Goal: Task Accomplishment & Management: Check status

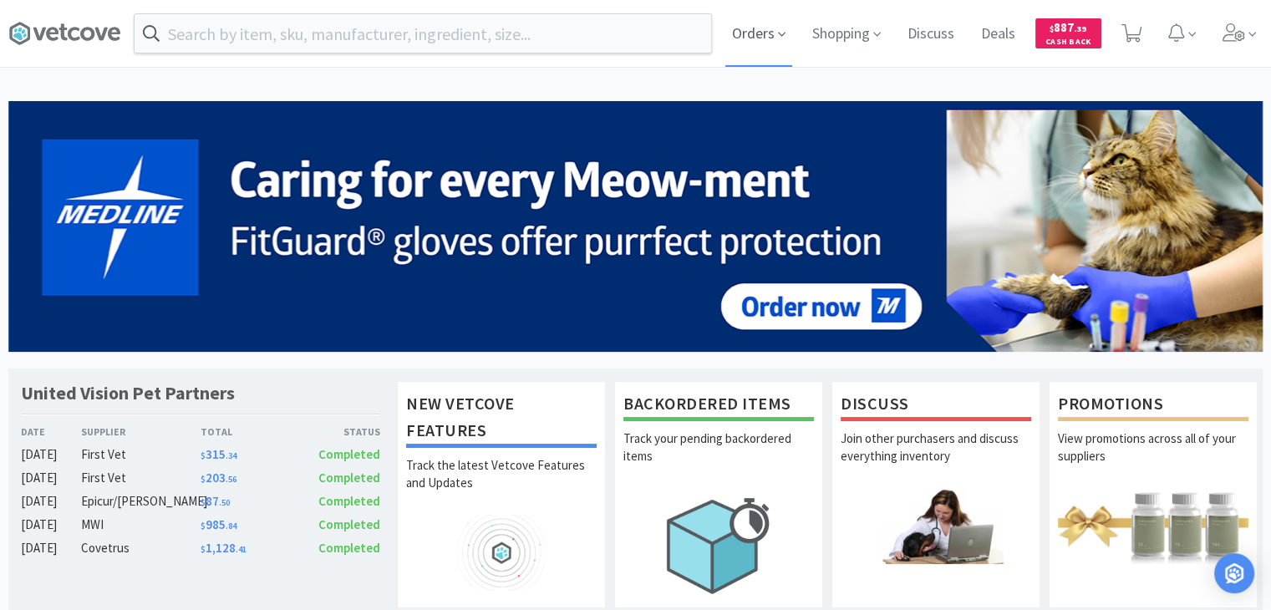
click at [778, 28] on icon at bounding box center [782, 34] width 8 height 15
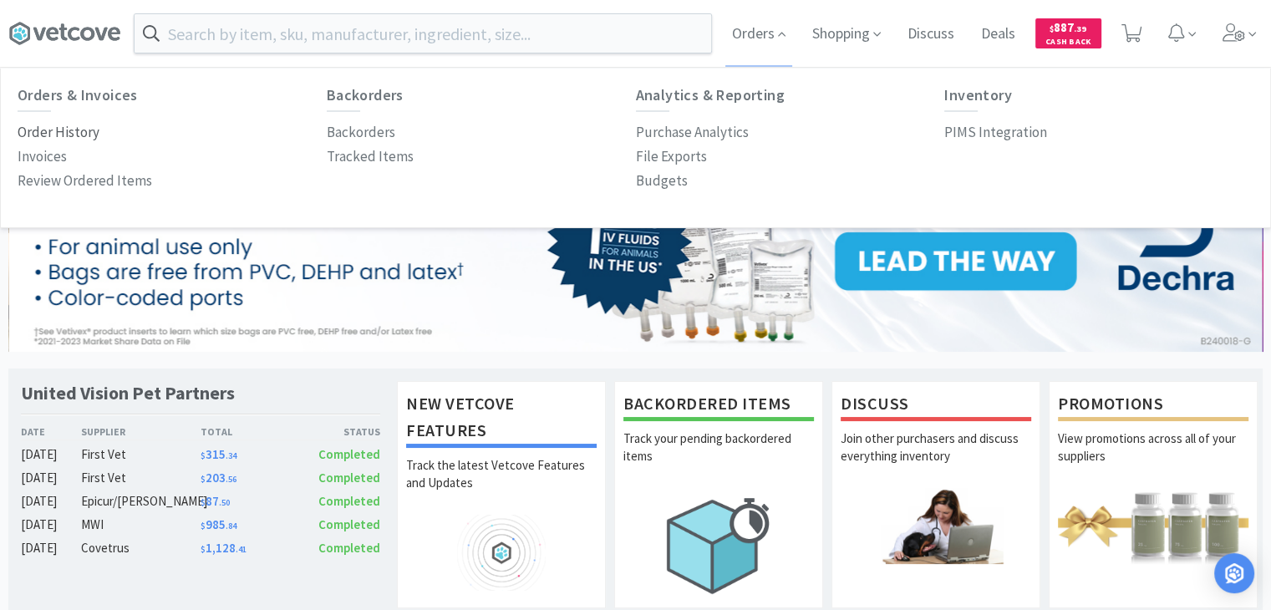
click at [57, 135] on p "Order History" at bounding box center [59, 132] width 82 height 23
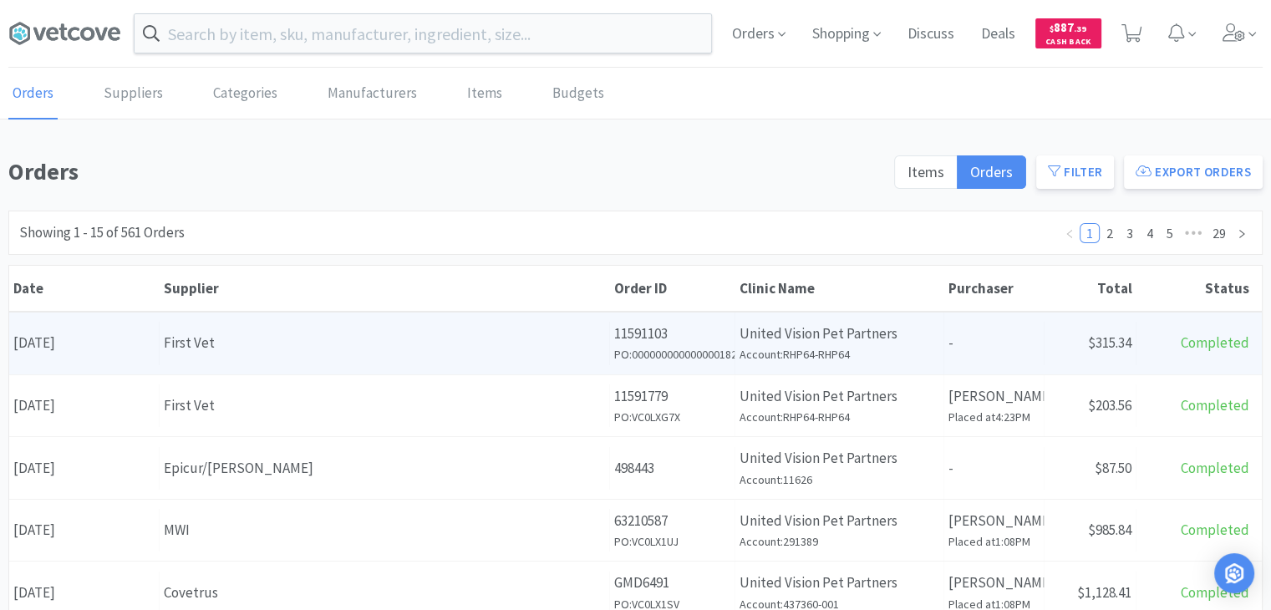
click at [324, 352] on div "First Vet" at bounding box center [384, 343] width 441 height 23
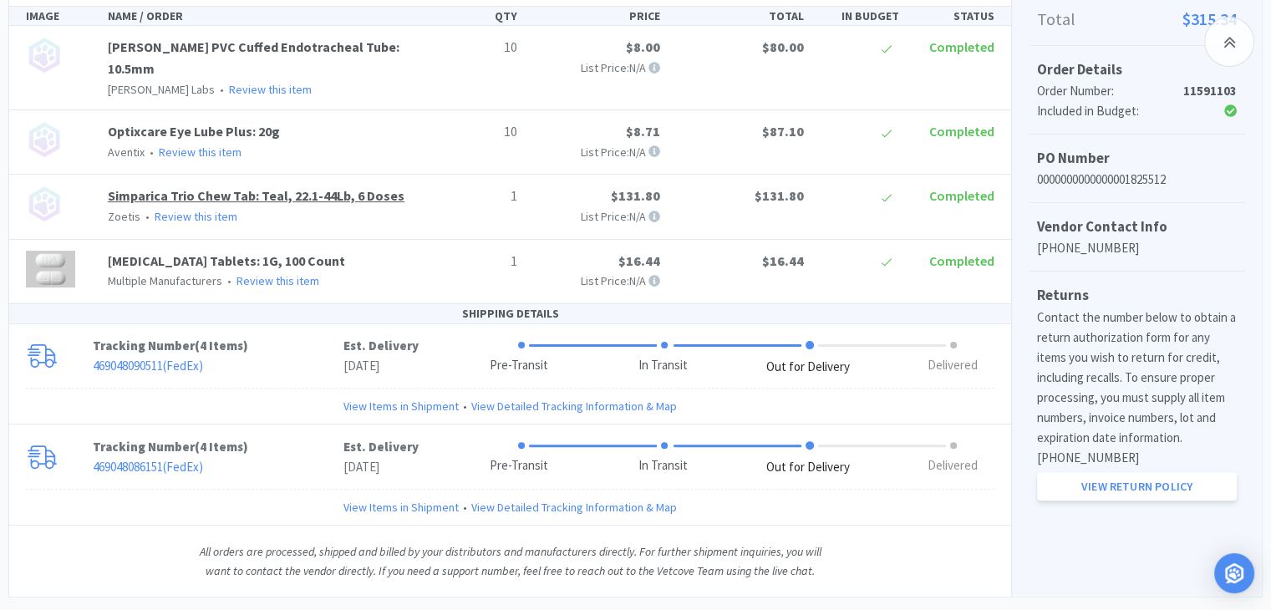
scroll to position [411, 0]
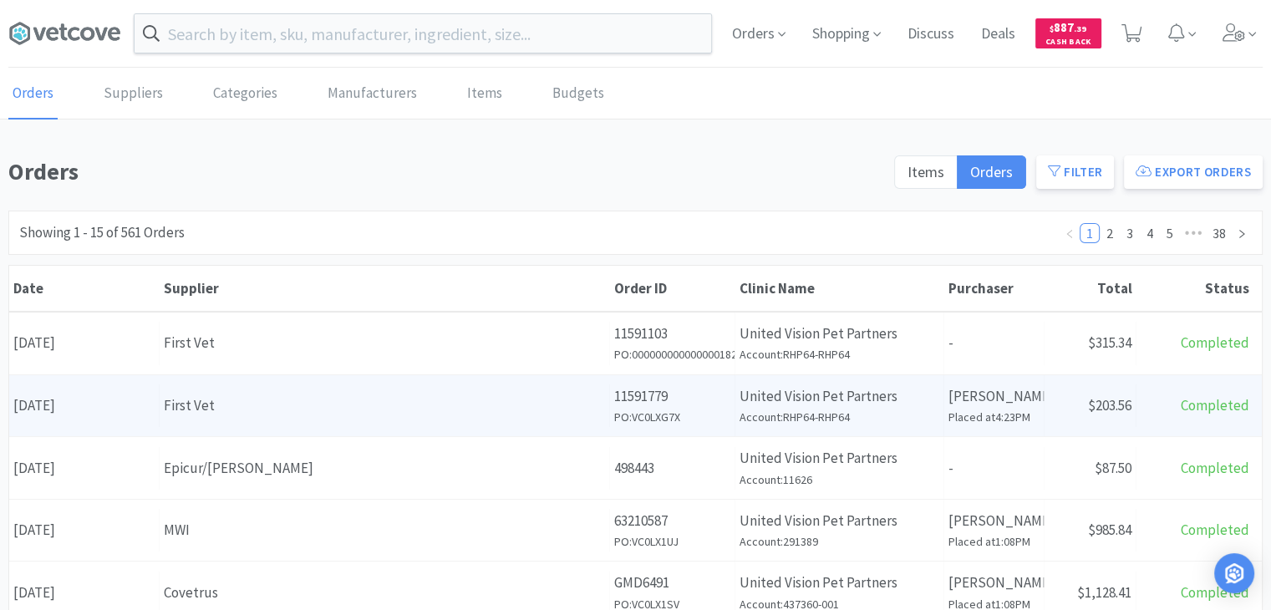
click at [191, 398] on div "First Vet" at bounding box center [384, 405] width 441 height 23
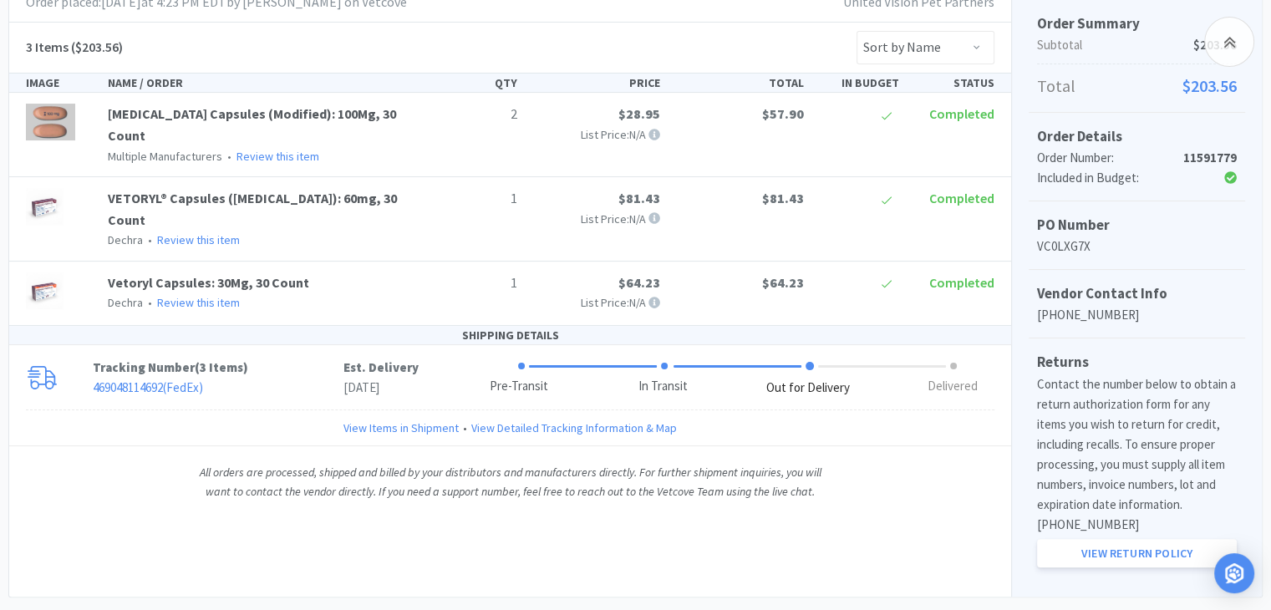
scroll to position [333, 0]
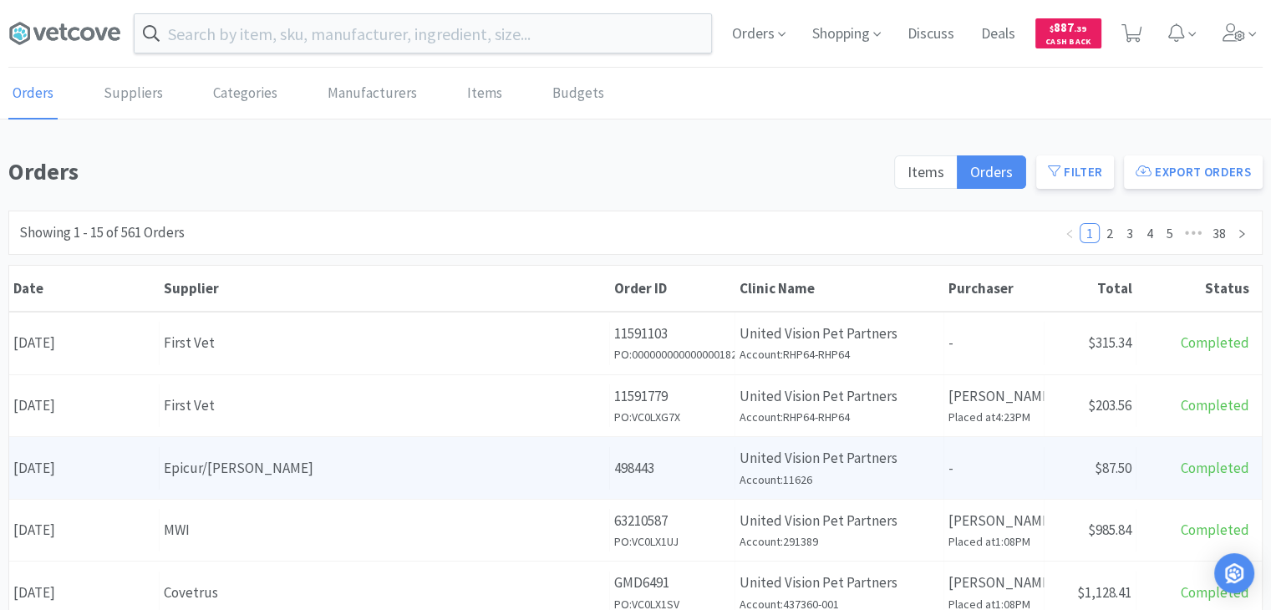
click at [296, 472] on div "Epicur/[PERSON_NAME]" at bounding box center [384, 468] width 441 height 23
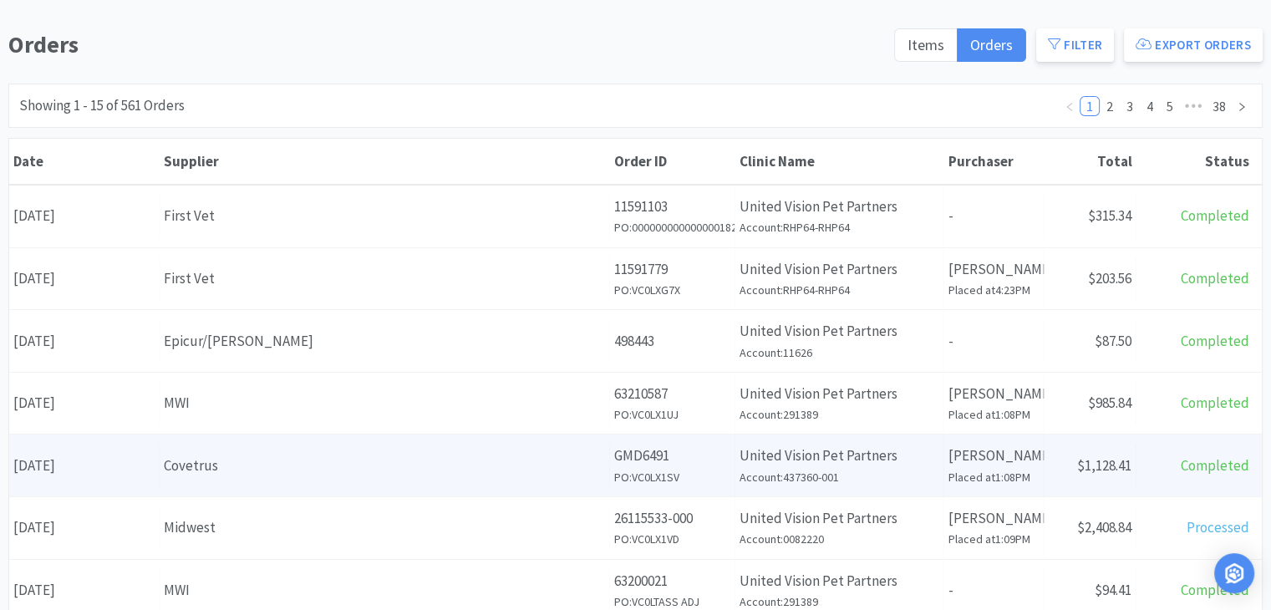
scroll to position [130, 0]
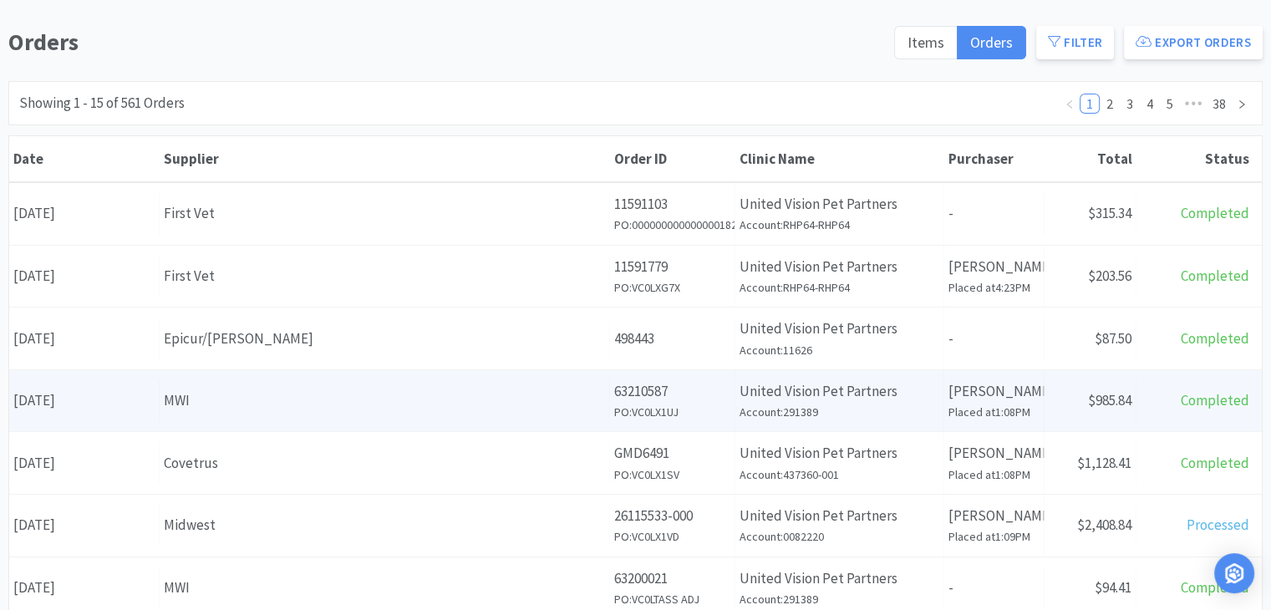
click at [233, 415] on div "Supplier MWI" at bounding box center [385, 400] width 450 height 43
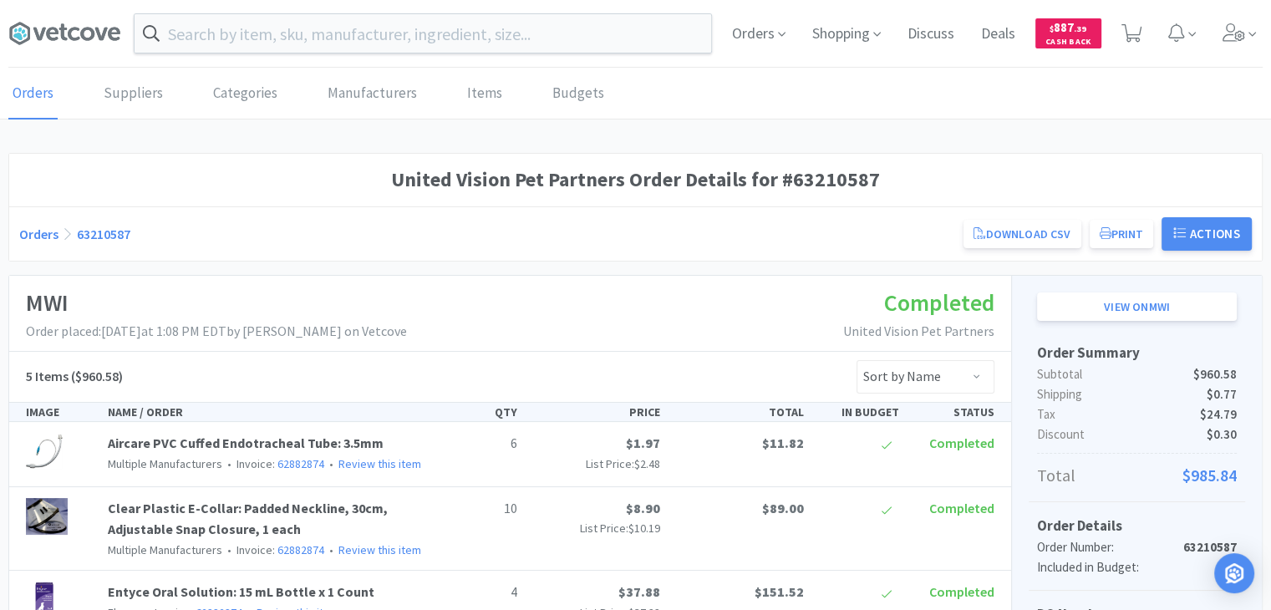
click at [361, 53] on div "Orders Shopping Discuss Discuss Deals Deals $ 887 . 39 Cash Back" at bounding box center [635, 34] width 1254 height 68
click at [357, 48] on input "text" at bounding box center [423, 33] width 577 height 38
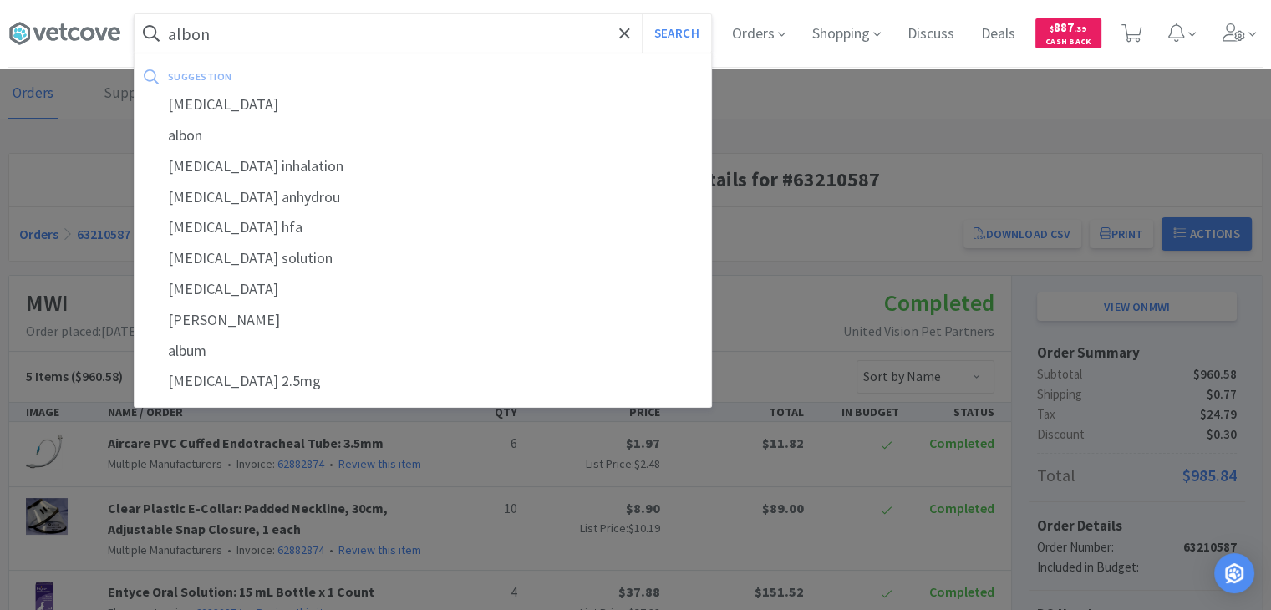
type input "albon"
click at [642, 14] on button "Search" at bounding box center [676, 33] width 69 height 38
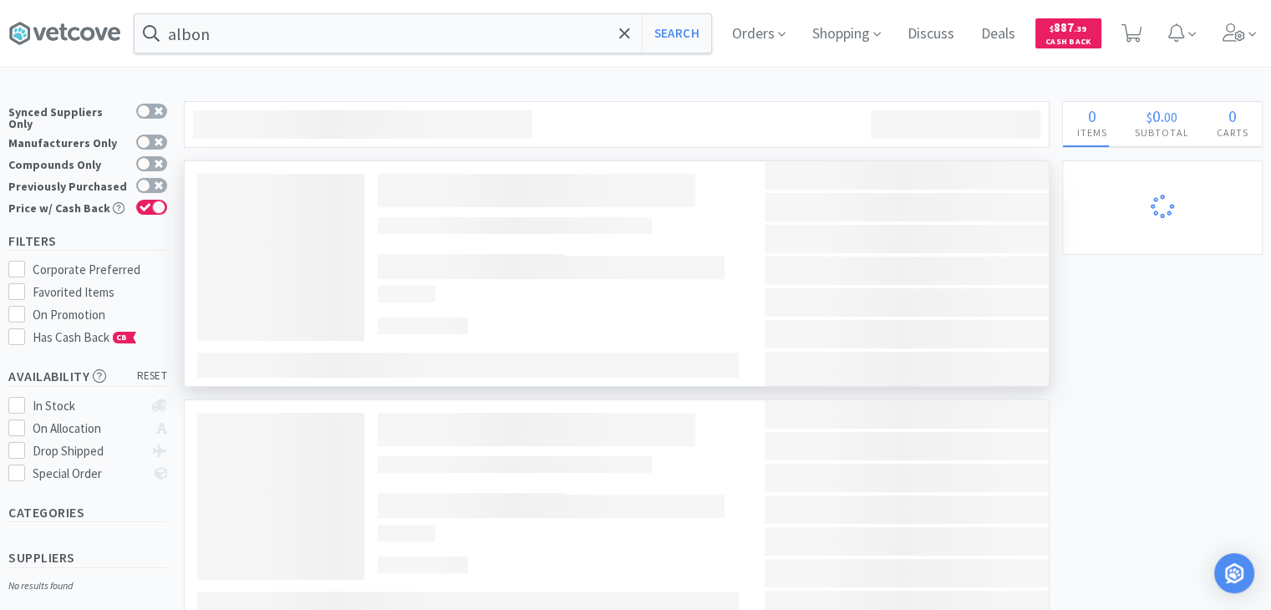
select select "1"
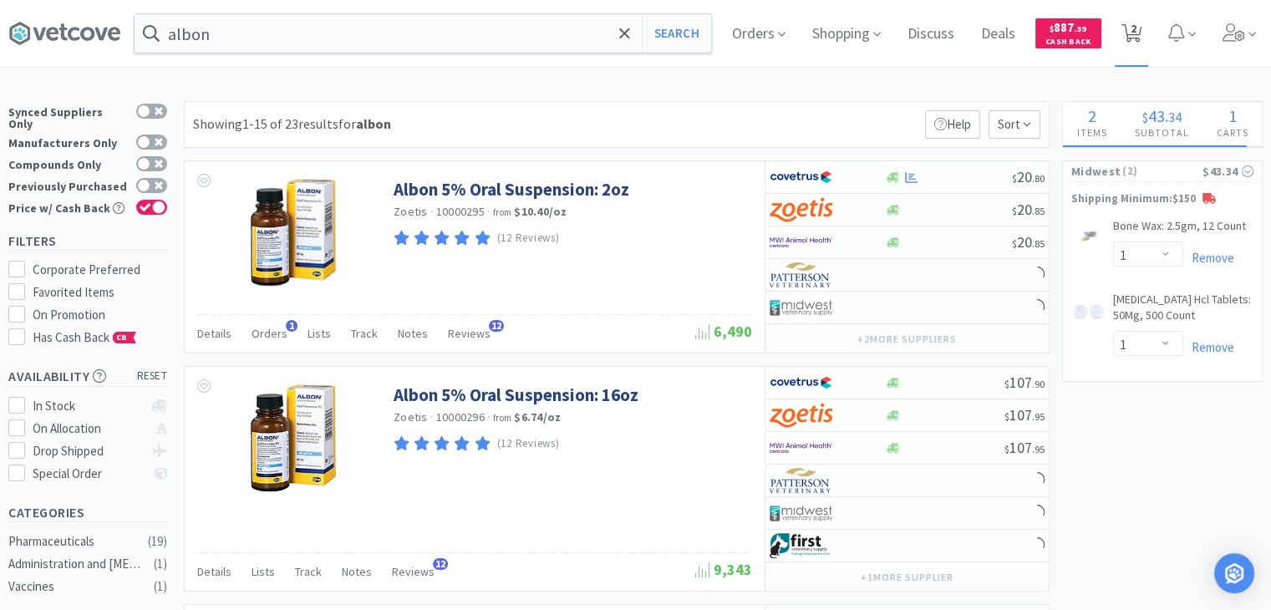
click at [1142, 36] on icon at bounding box center [1132, 33] width 21 height 18
select select "1"
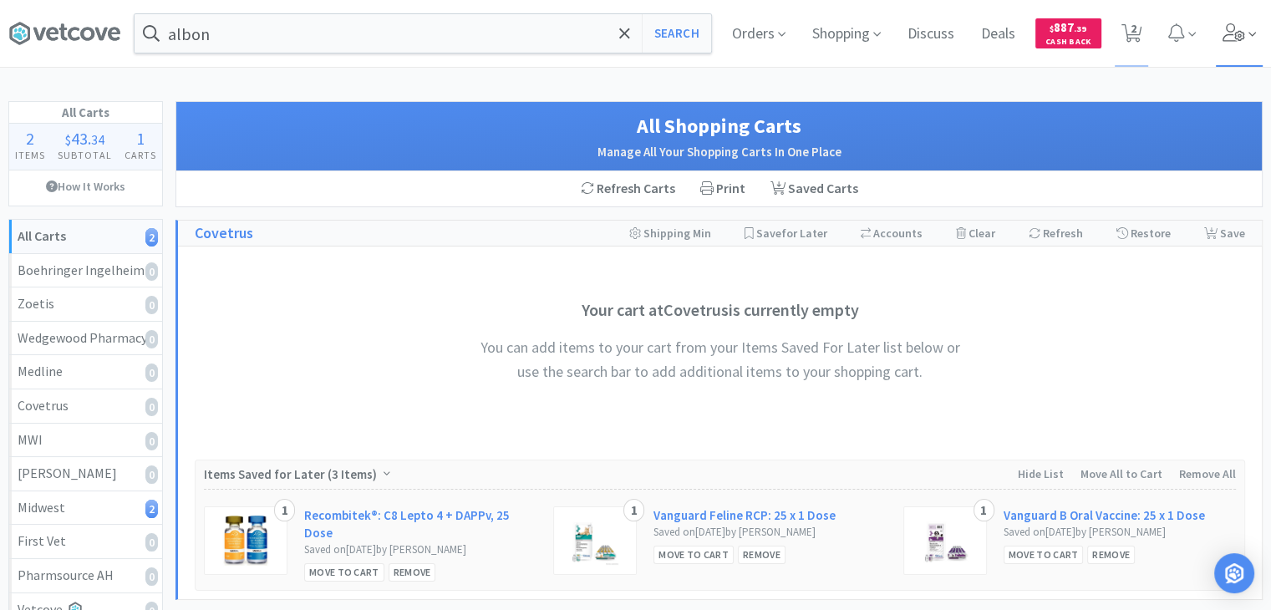
click at [1236, 45] on span at bounding box center [1240, 33] width 48 height 67
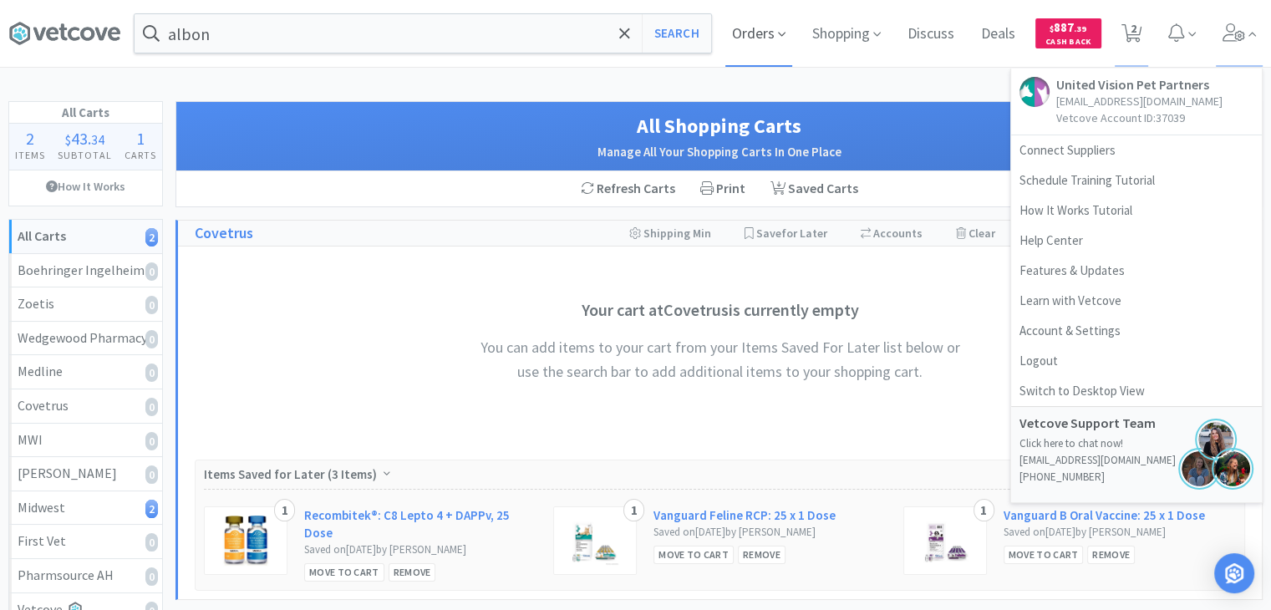
click at [759, 39] on span "Orders" at bounding box center [758, 33] width 67 height 67
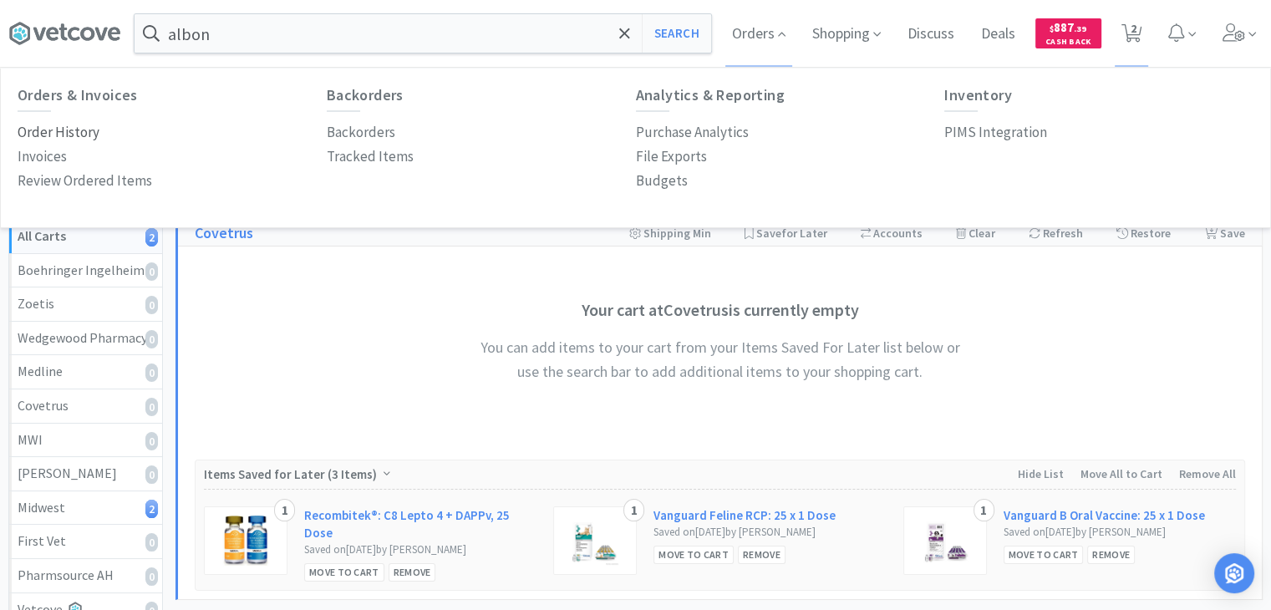
click at [84, 139] on p "Order History" at bounding box center [59, 132] width 82 height 23
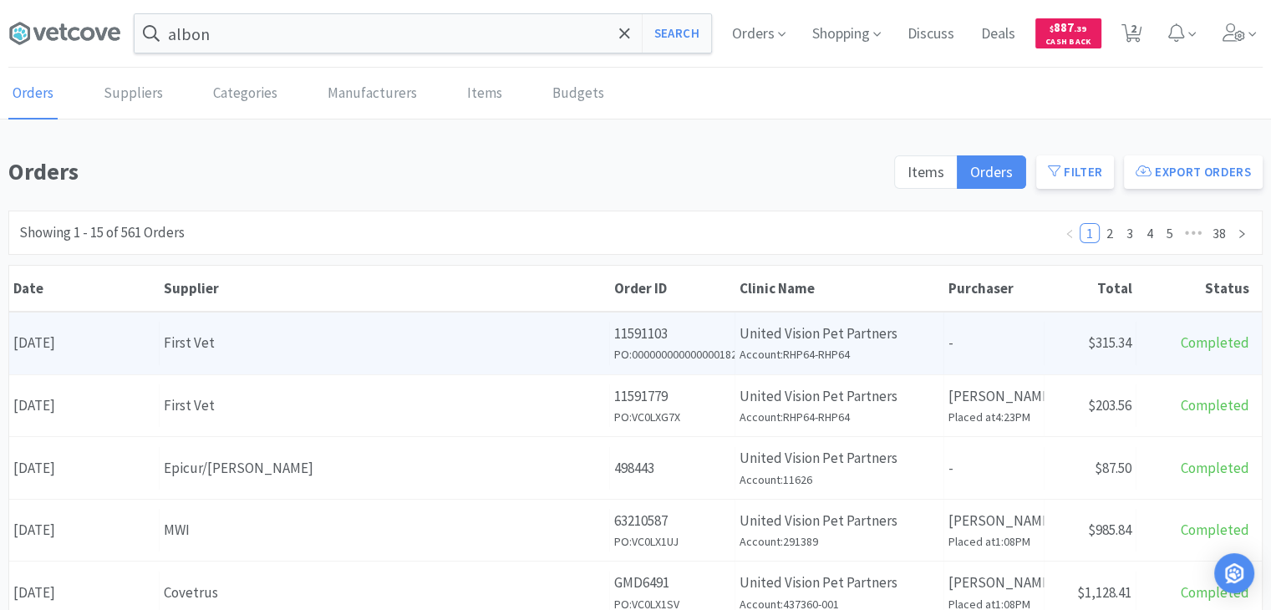
click at [411, 342] on div "First Vet" at bounding box center [384, 343] width 441 height 23
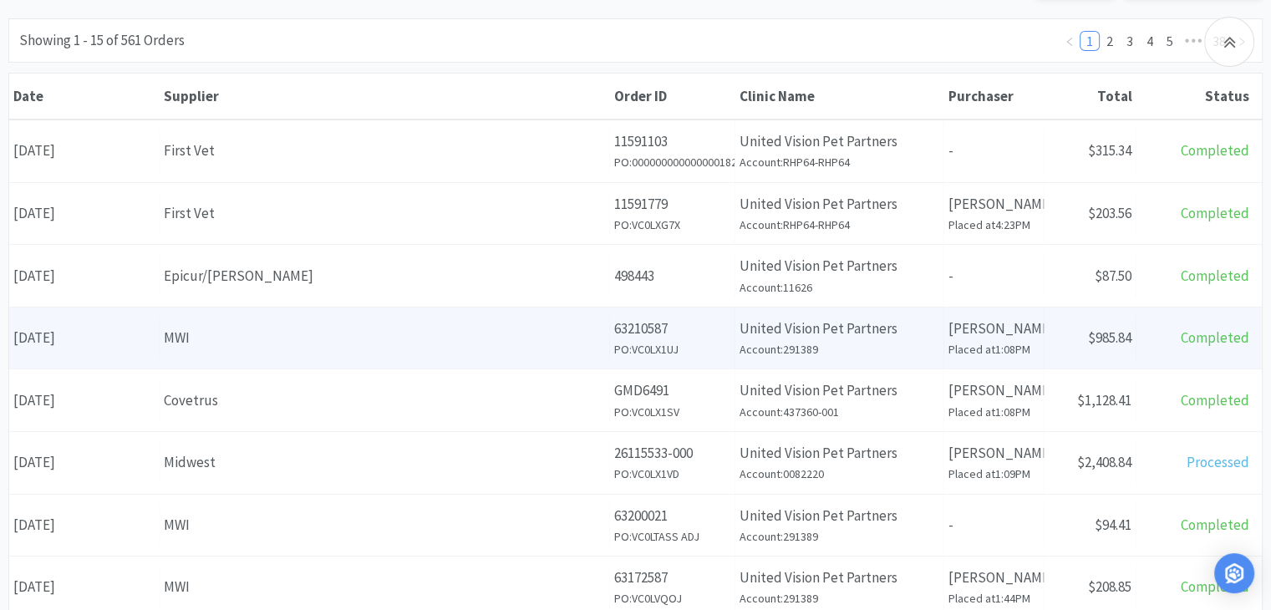
scroll to position [196, 0]
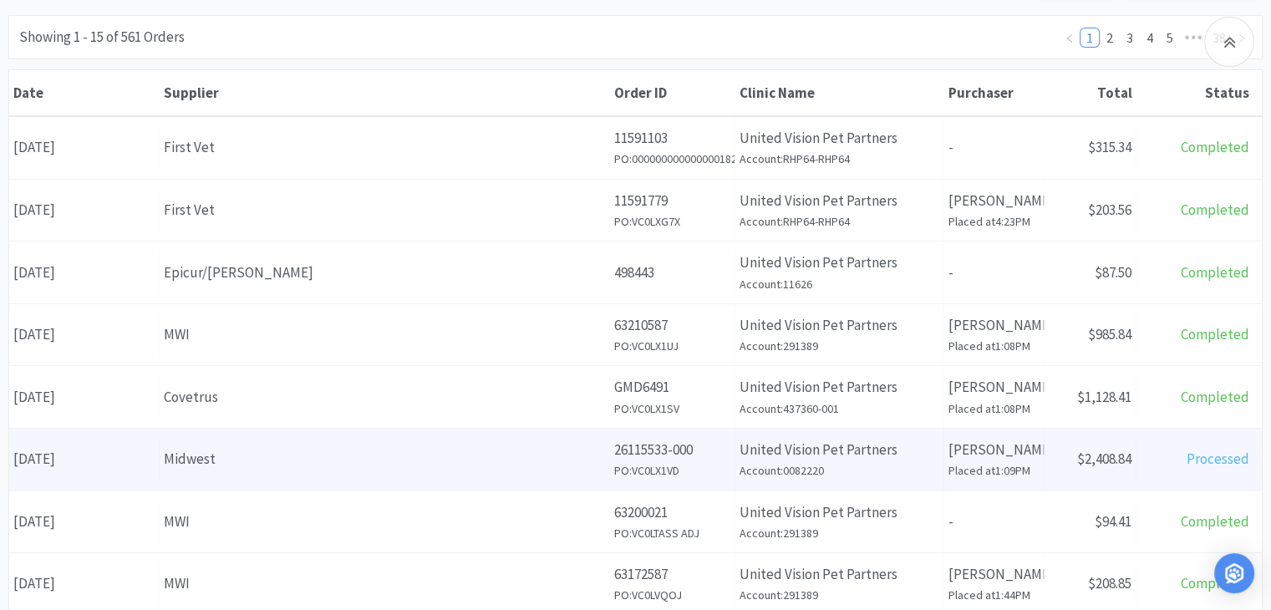
click at [235, 466] on div "Midwest" at bounding box center [384, 459] width 441 height 23
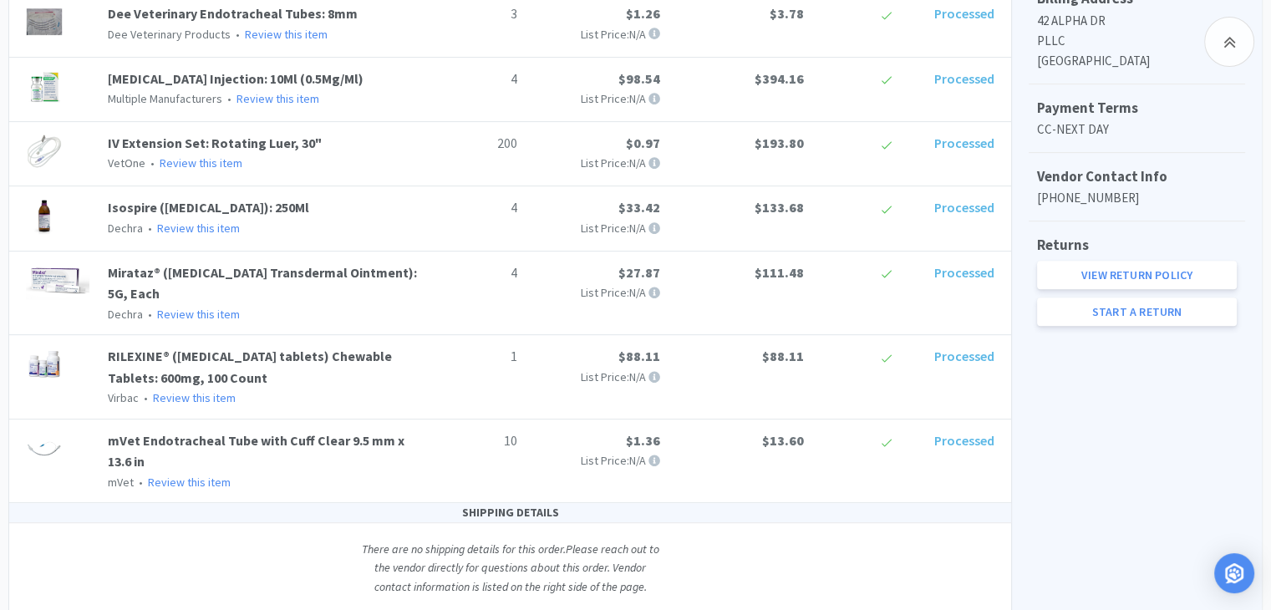
scroll to position [738, 0]
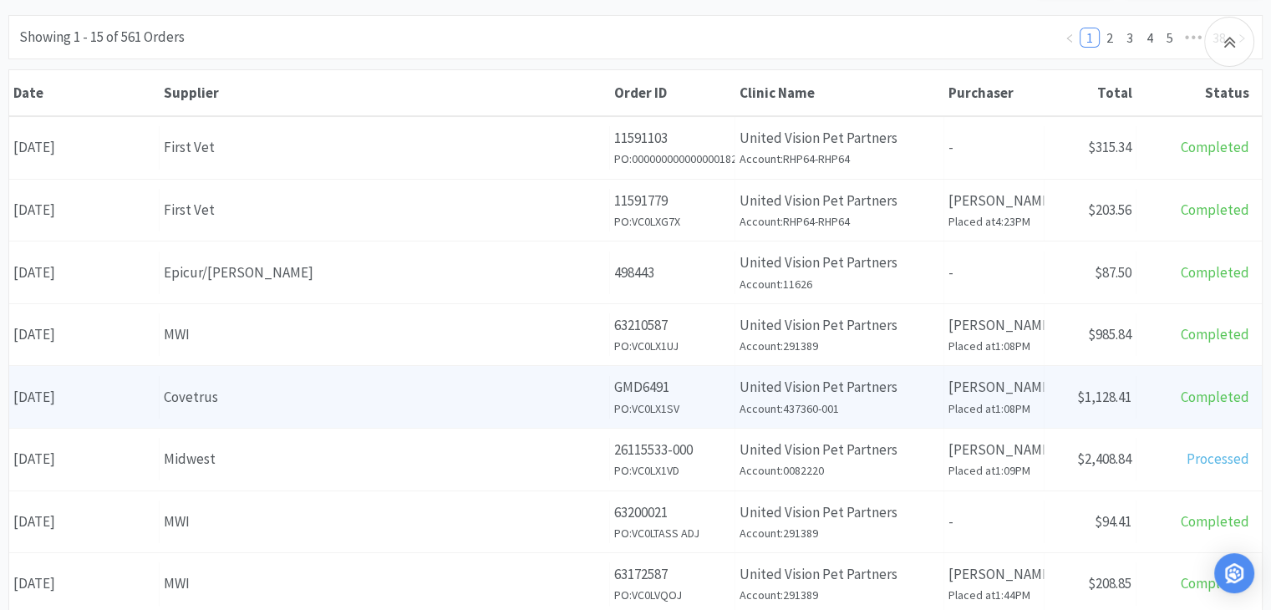
scroll to position [305, 0]
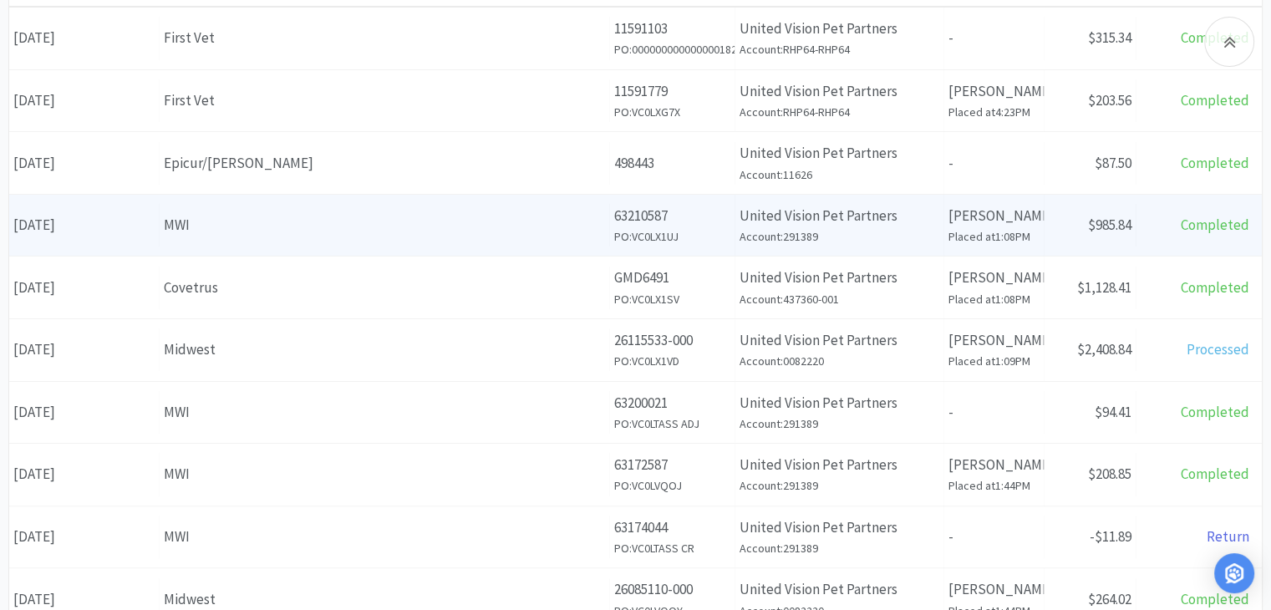
click at [298, 243] on div "Supplier MWI" at bounding box center [385, 225] width 450 height 43
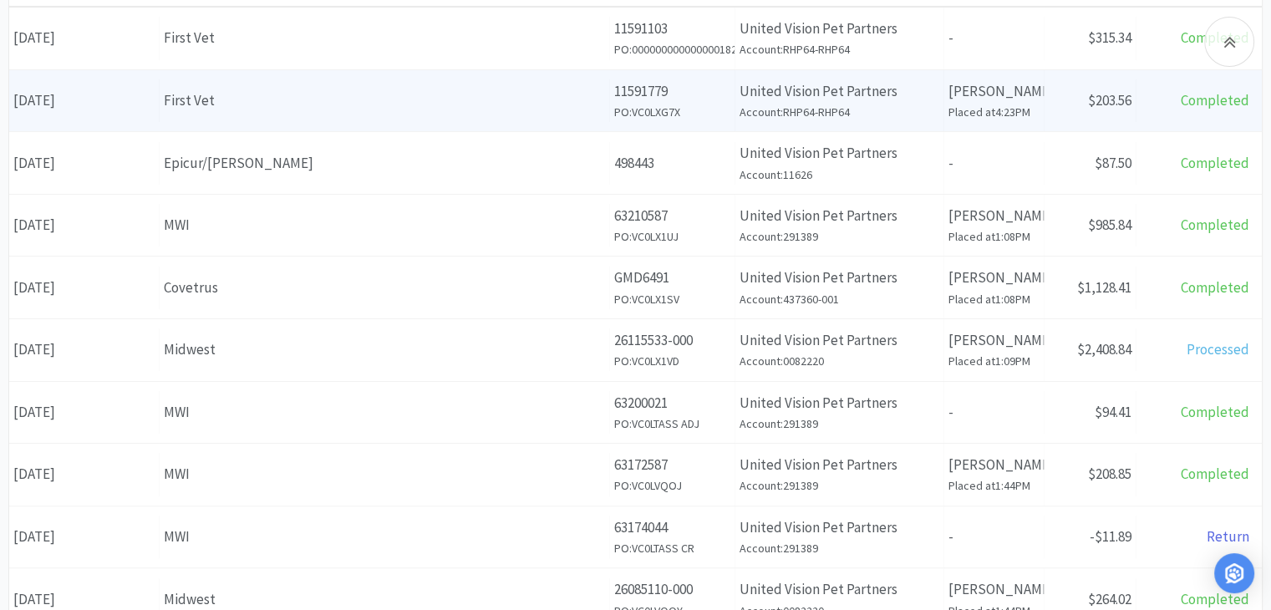
click at [262, 117] on div "Supplier First Vet" at bounding box center [385, 100] width 450 height 43
